Goal: Navigation & Orientation: Find specific page/section

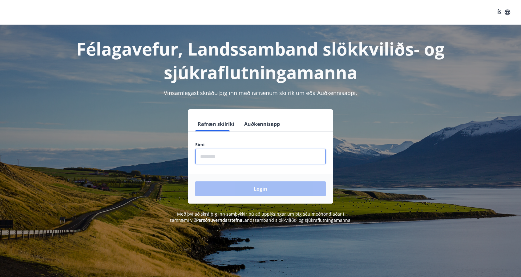
click at [214, 157] on input "phone" at bounding box center [260, 156] width 131 height 15
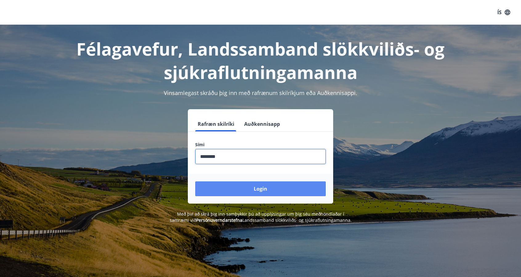
type input "********"
click at [246, 185] on button "Login" at bounding box center [260, 188] width 131 height 15
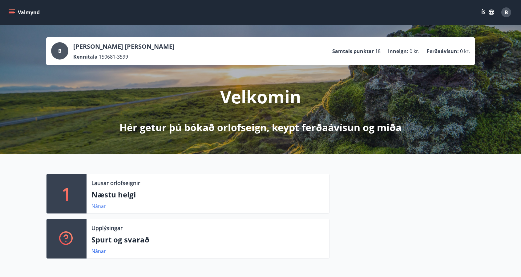
click at [100, 206] on link "Nánar" at bounding box center [98, 205] width 14 height 7
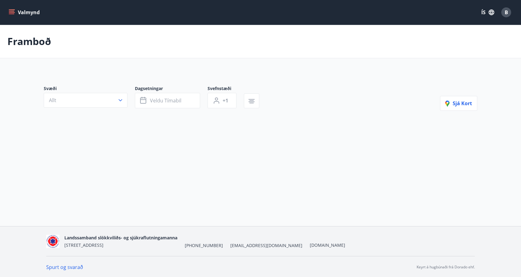
type input "*"
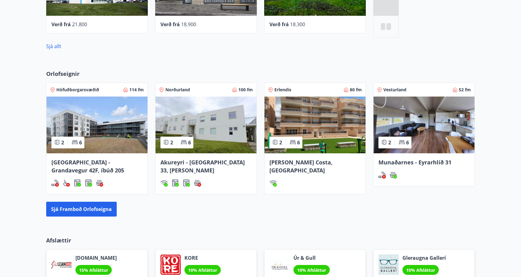
scroll to position [466, 0]
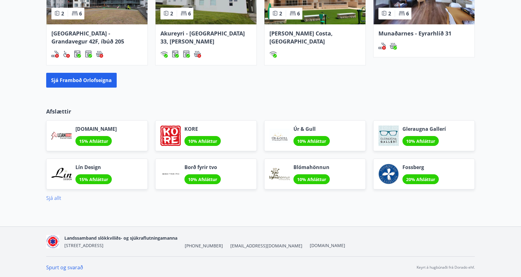
click at [56, 197] on link "Sjá allt" at bounding box center [53, 197] width 15 height 7
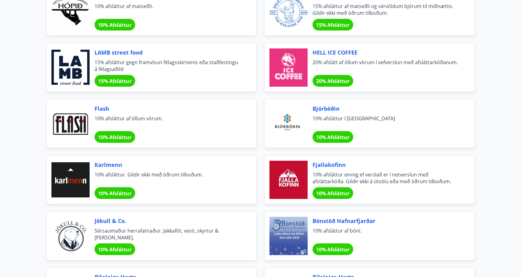
scroll to position [1888, 0]
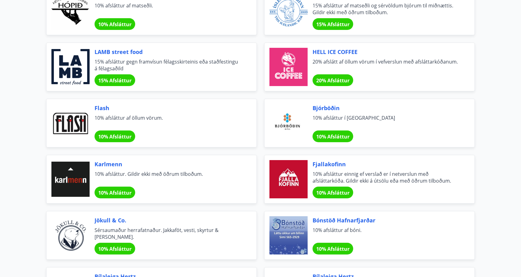
click at [323, 160] on span "Fjallakofinn" at bounding box center [386, 164] width 147 height 8
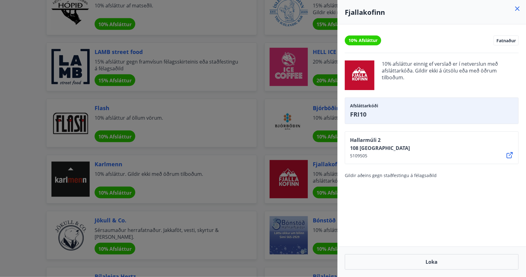
click at [261, 181] on div at bounding box center [263, 138] width 526 height 277
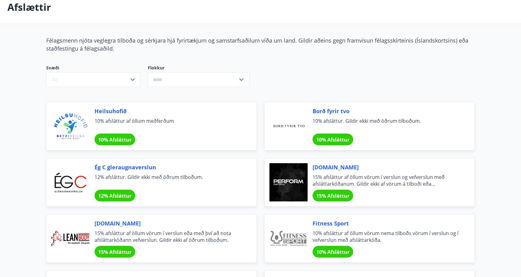
scroll to position [18, 0]
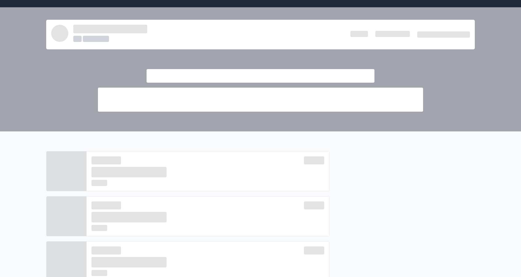
scroll to position [466, 0]
